Goal: Information Seeking & Learning: Learn about a topic

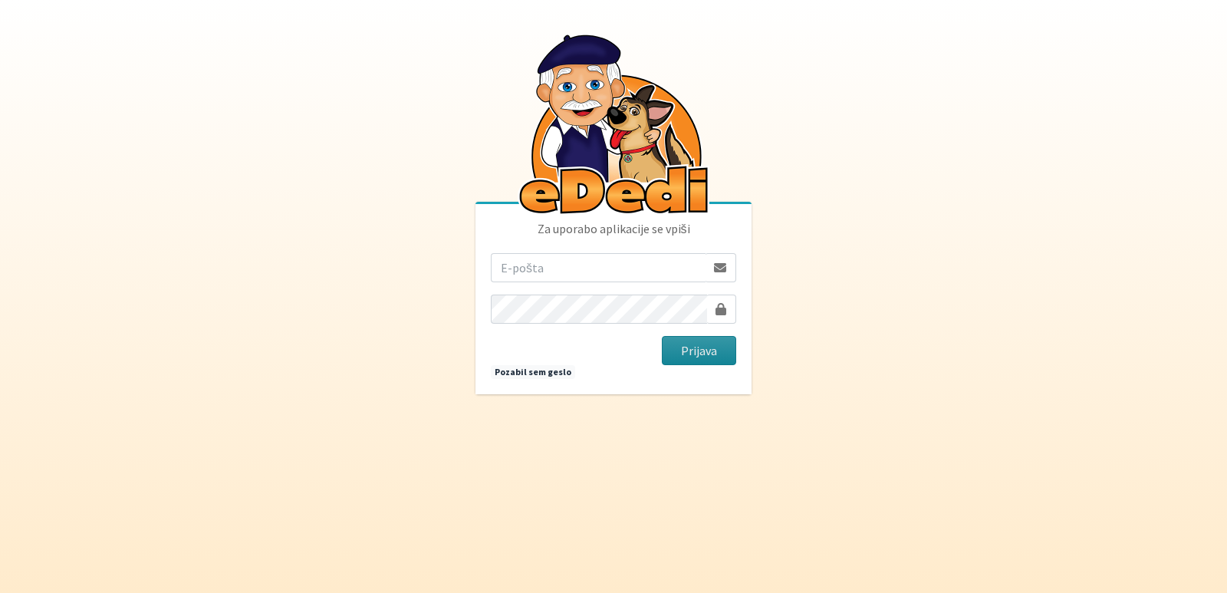
type input "[EMAIL_ADDRESS][PERSON_NAME][DOMAIN_NAME]"
click at [693, 345] on button "Prijava" at bounding box center [699, 350] width 74 height 29
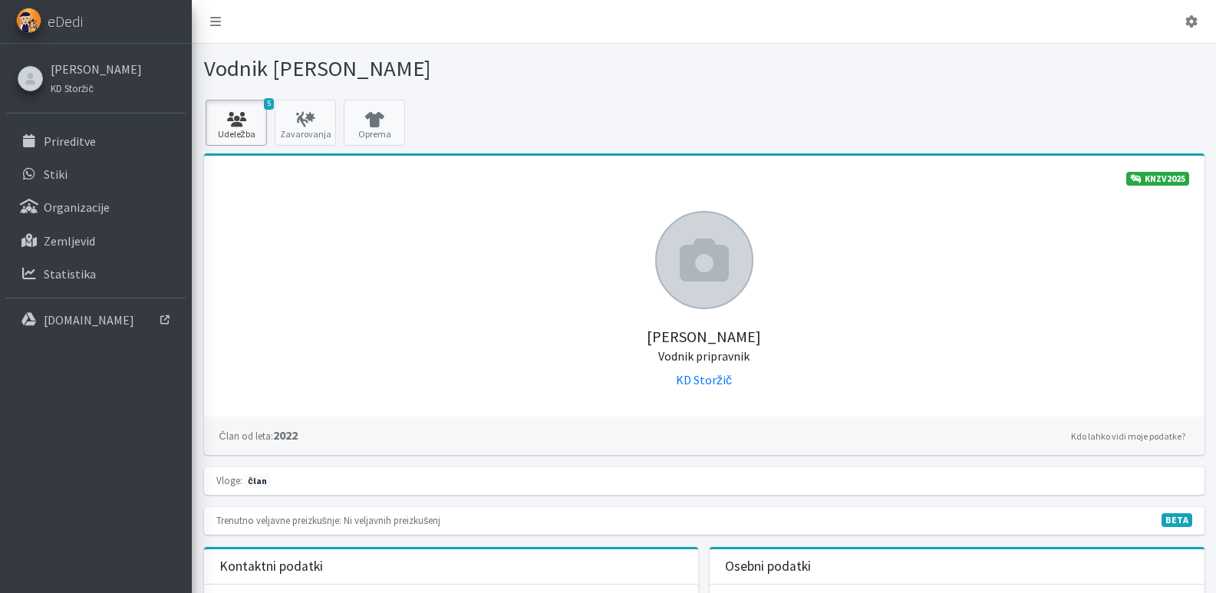
click at [227, 131] on link "5 Udeležba" at bounding box center [236, 123] width 61 height 46
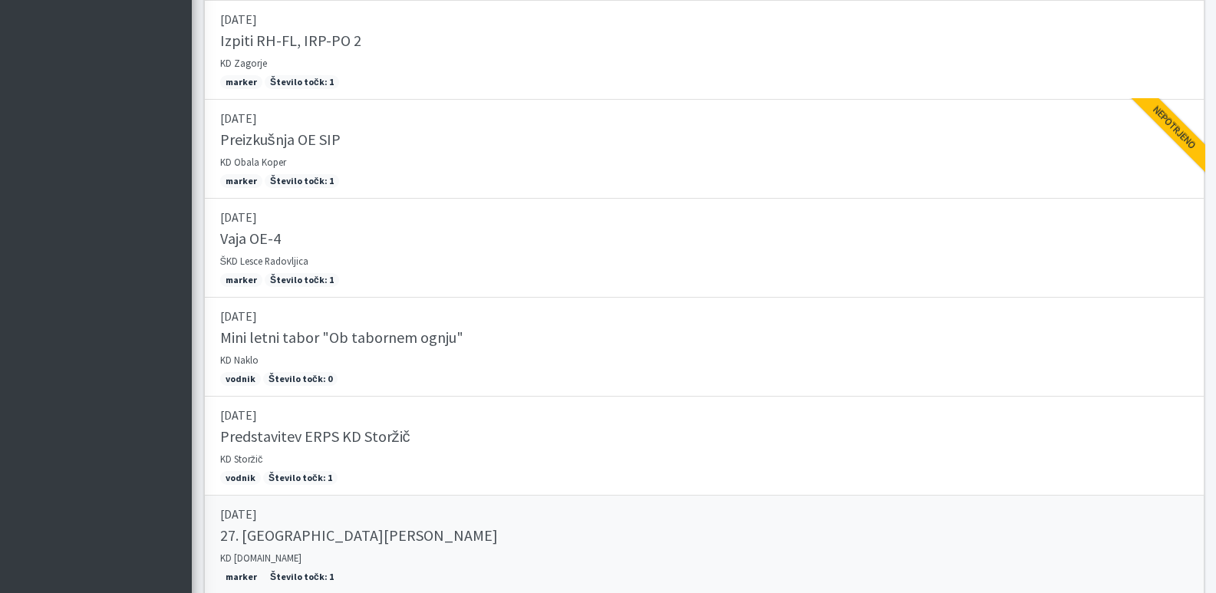
scroll to position [303, 0]
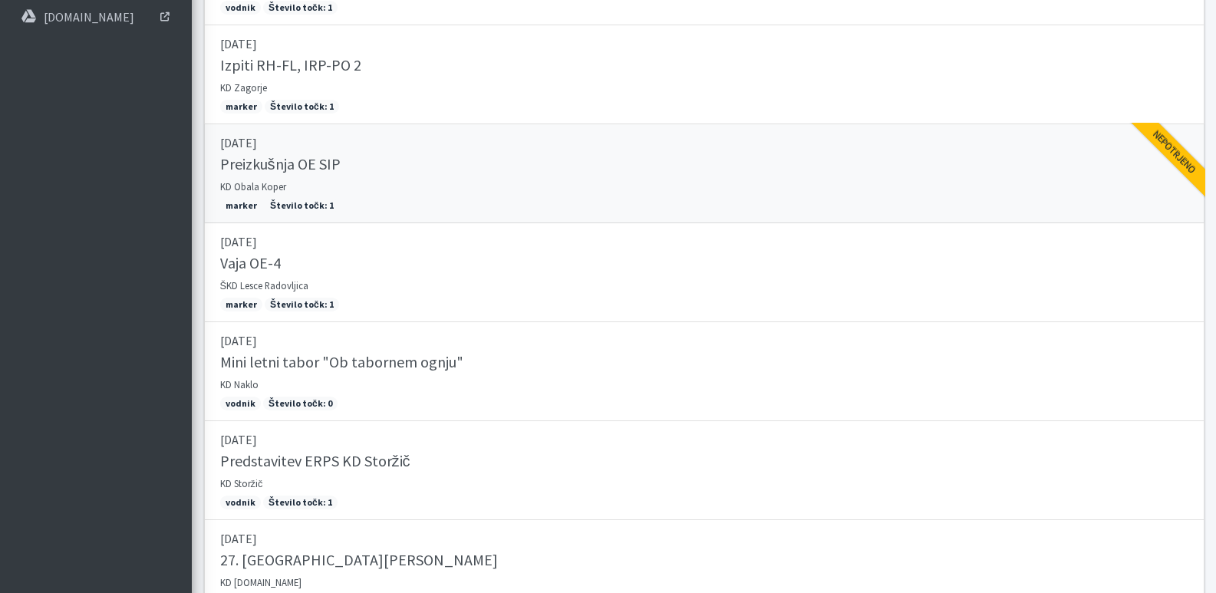
click at [295, 165] on h5 "Preizkušnja OE SIP" at bounding box center [280, 164] width 120 height 18
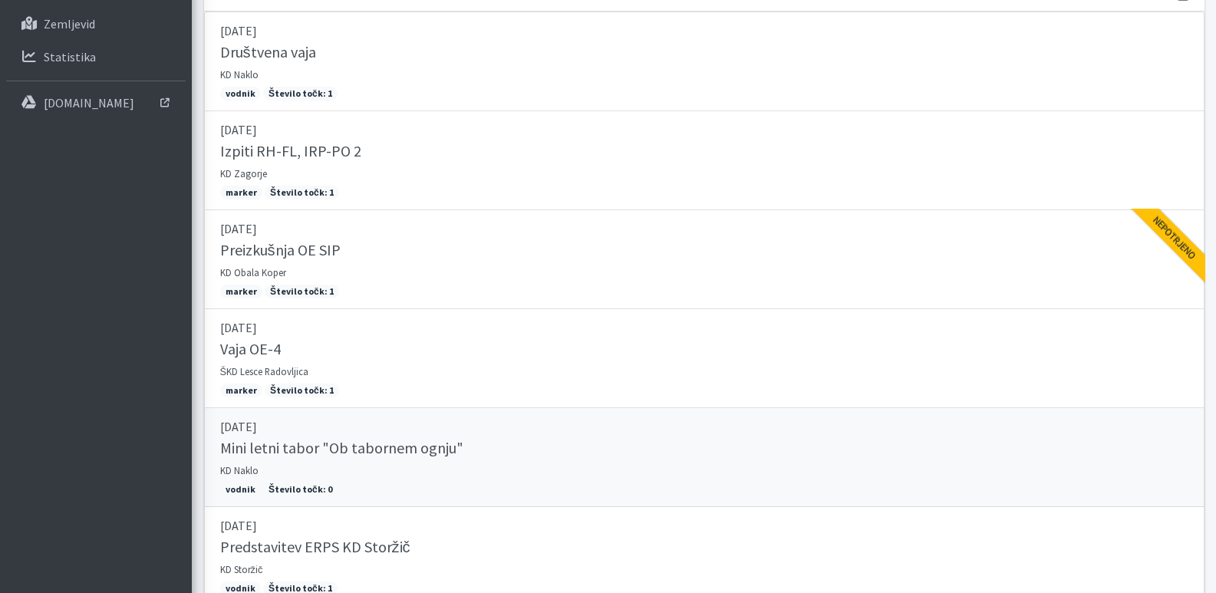
scroll to position [0, 0]
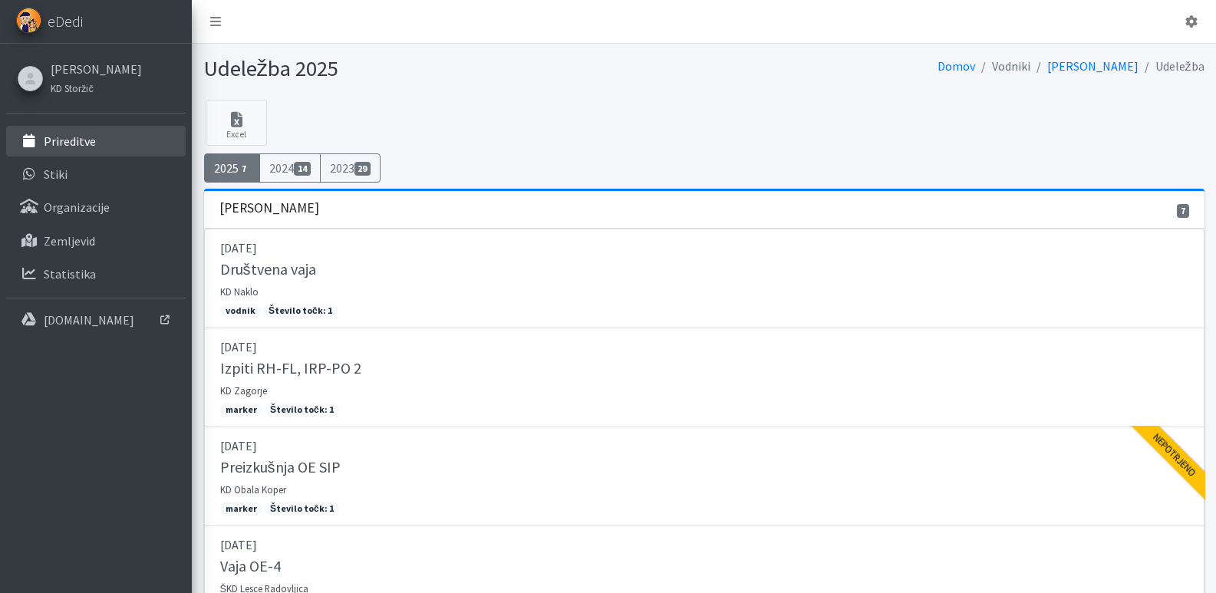
click at [48, 136] on p "Prireditve" at bounding box center [70, 140] width 52 height 15
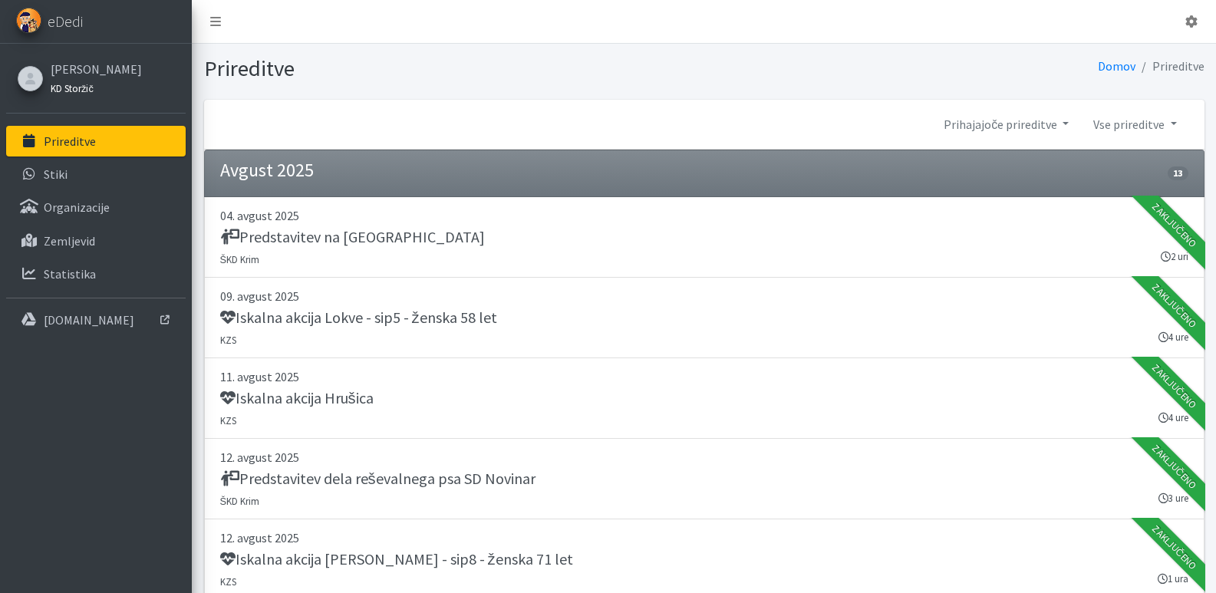
click at [74, 81] on link "KD Storžič" at bounding box center [96, 87] width 91 height 18
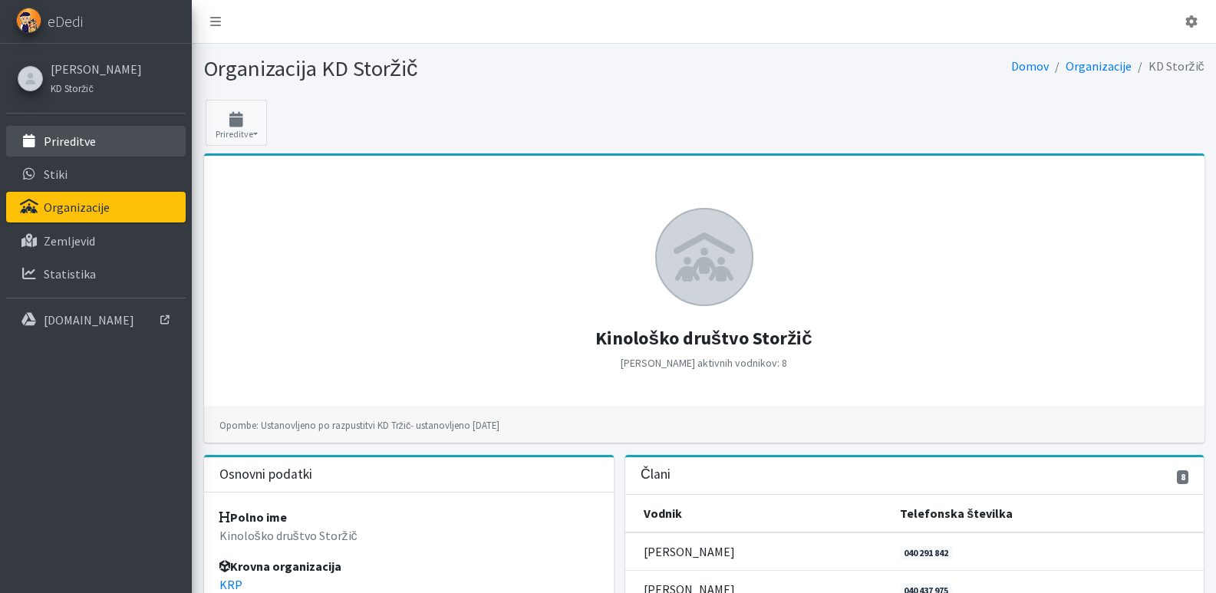
click at [59, 138] on p "Prireditve" at bounding box center [70, 140] width 52 height 15
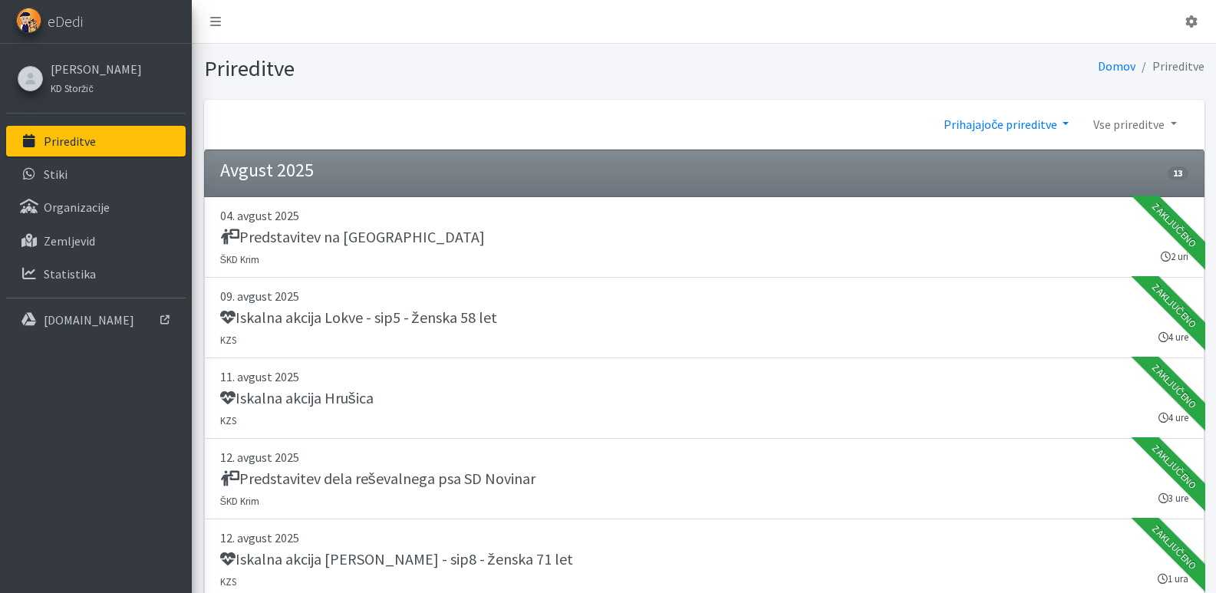
click at [1063, 126] on link "Prihajajoče prireditve" at bounding box center [1006, 124] width 150 height 31
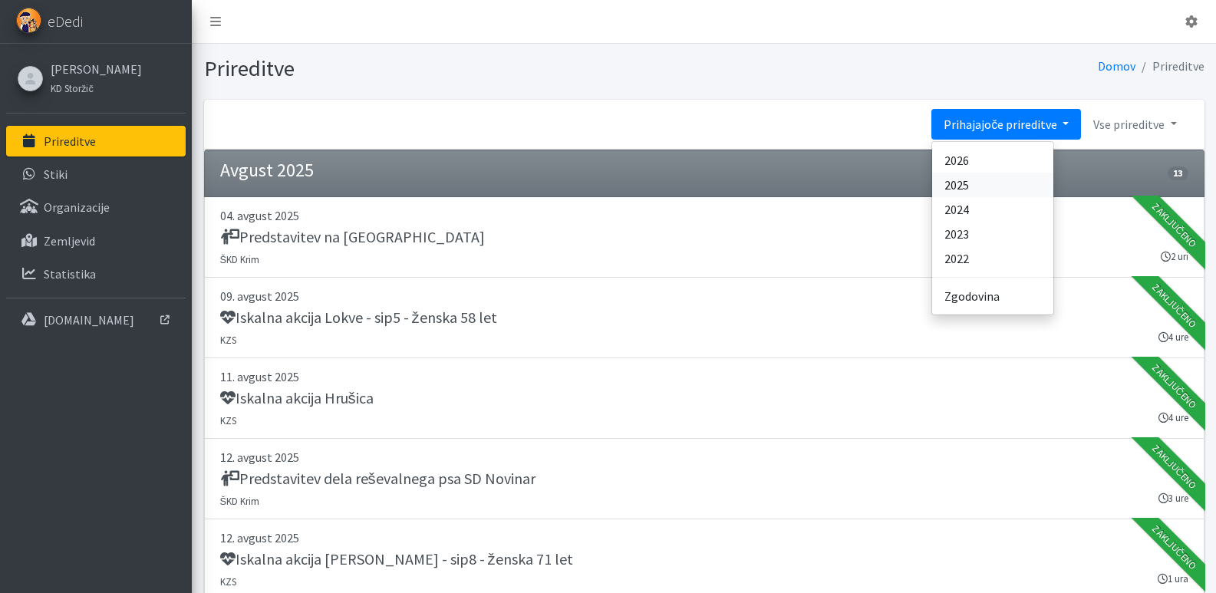
click at [954, 190] on link "2025" at bounding box center [992, 185] width 121 height 25
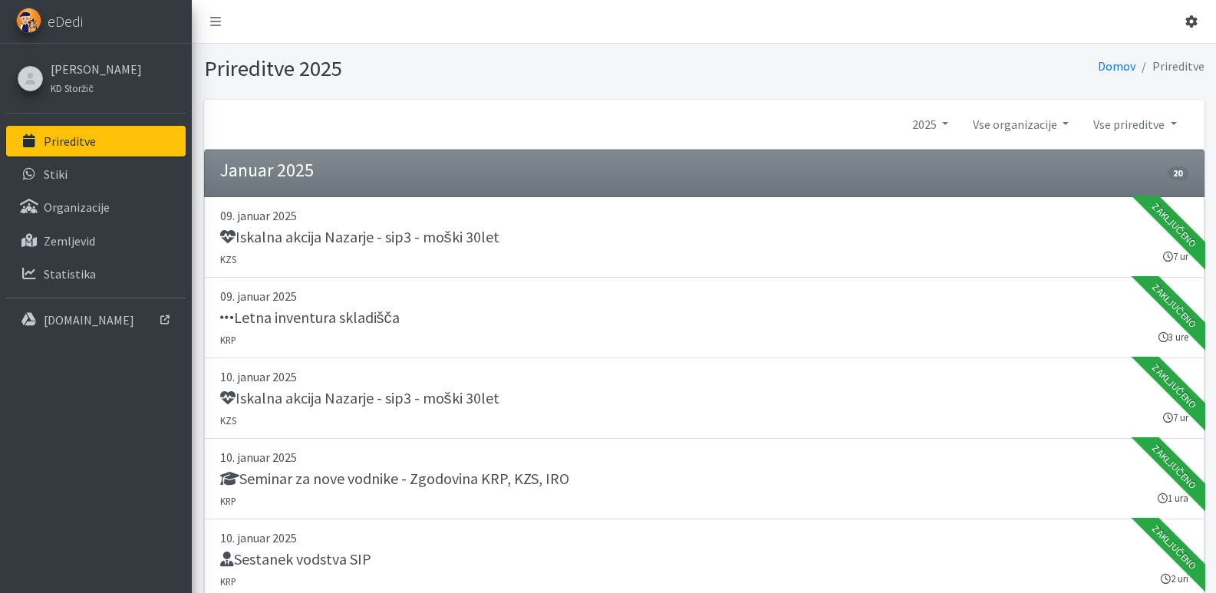
click at [1189, 20] on icon at bounding box center [1191, 21] width 12 height 12
click at [1144, 56] on link "Odjavi se" at bounding box center [1147, 57] width 121 height 25
